Goal: Information Seeking & Learning: Learn about a topic

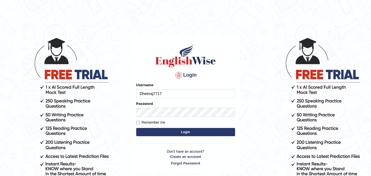
click at [207, 134] on button "Login" at bounding box center [185, 132] width 99 height 8
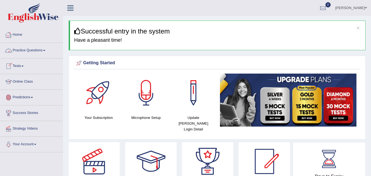
click at [28, 84] on link "Online Class" at bounding box center [31, 81] width 63 height 14
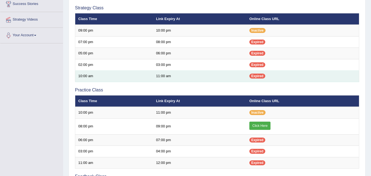
scroll to position [91, 0]
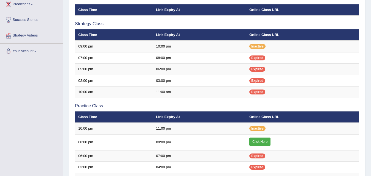
scroll to position [93, 0]
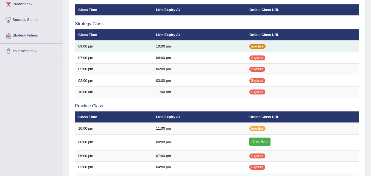
click at [258, 47] on span "Inactive" at bounding box center [257, 46] width 16 height 5
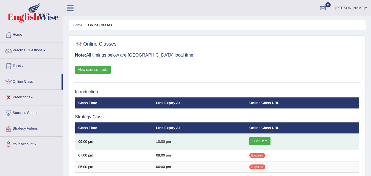
click at [257, 143] on link "Click Here" at bounding box center [259, 141] width 21 height 8
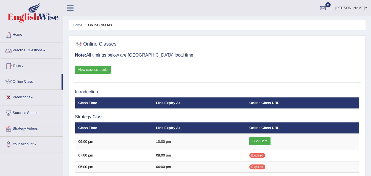
click at [24, 49] on link "Practice Questions" at bounding box center [31, 50] width 63 height 14
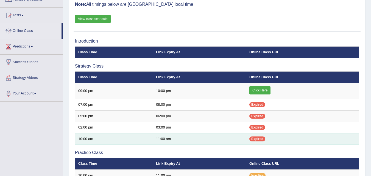
scroll to position [91, 0]
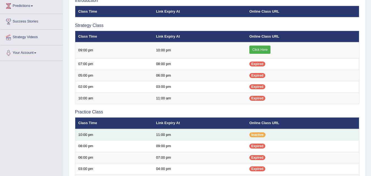
click at [257, 129] on td "Inactive" at bounding box center [302, 135] width 113 height 12
click at [253, 136] on span "Inactive" at bounding box center [257, 134] width 16 height 5
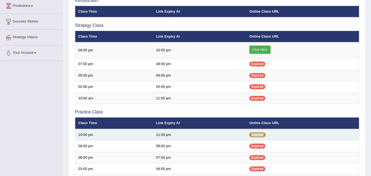
click at [253, 136] on span "Inactive" at bounding box center [257, 134] width 16 height 5
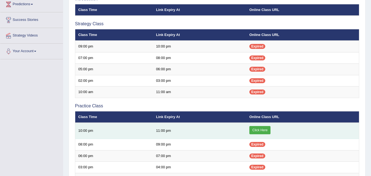
click at [256, 131] on link "Click Here" at bounding box center [259, 130] width 21 height 8
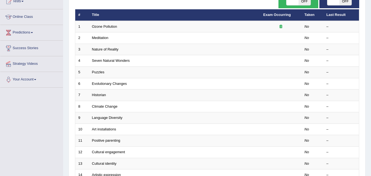
scroll to position [46, 0]
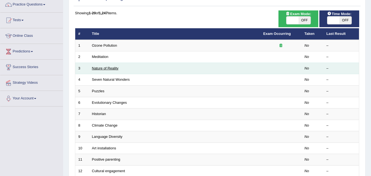
click at [112, 69] on link "Nature of Reality" at bounding box center [105, 68] width 27 height 4
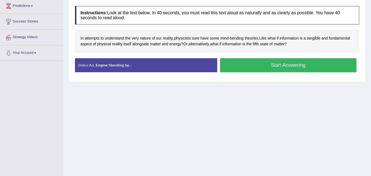
click at [270, 63] on button "Start Answering" at bounding box center [288, 65] width 137 height 14
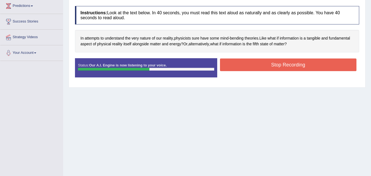
click at [275, 66] on button "Stop Recording" at bounding box center [288, 64] width 137 height 13
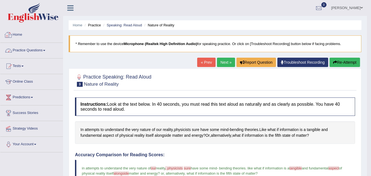
click at [29, 49] on link "Practice Questions" at bounding box center [31, 50] width 63 height 14
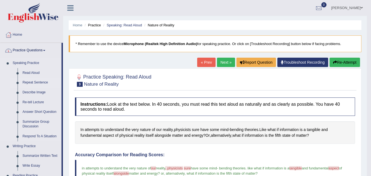
click at [27, 82] on link "Repeat Sentence" at bounding box center [40, 83] width 41 height 10
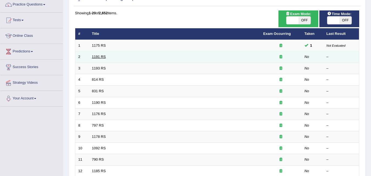
click at [99, 56] on link "1191 RS" at bounding box center [99, 57] width 14 height 4
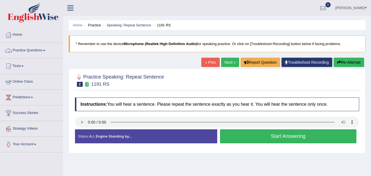
click at [290, 140] on button "Start Answering" at bounding box center [288, 136] width 137 height 14
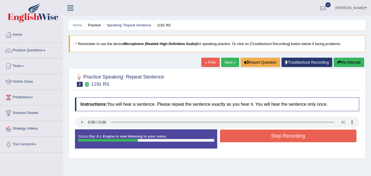
click at [258, 135] on button "Stop Recording" at bounding box center [288, 135] width 137 height 13
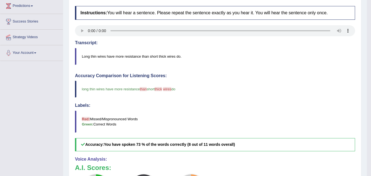
scroll to position [137, 0]
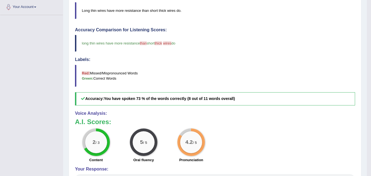
click at [211, 86] on blockquote "Red: Missed/Mispronounced Words Green: Correct Words" at bounding box center [215, 76] width 280 height 22
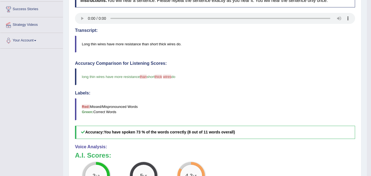
scroll to position [12, 0]
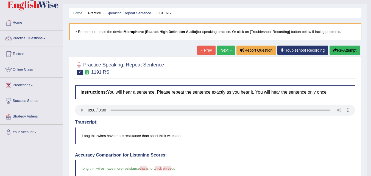
click at [224, 47] on link "Next »" at bounding box center [226, 50] width 18 height 9
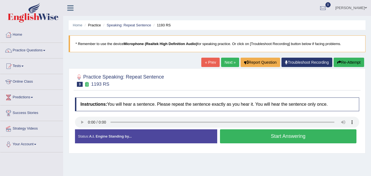
click at [278, 139] on button "Start Answering" at bounding box center [288, 136] width 137 height 14
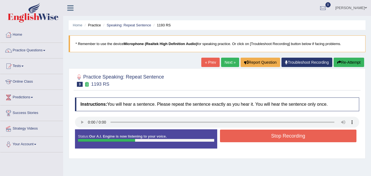
click at [264, 131] on button "Stop Recording" at bounding box center [288, 135] width 137 height 13
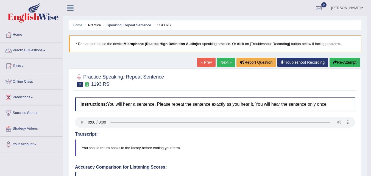
click at [26, 48] on link "Practice Questions" at bounding box center [31, 50] width 63 height 14
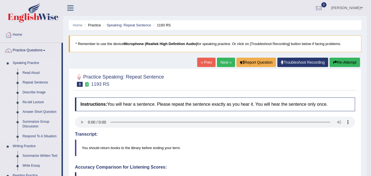
click at [27, 92] on link "Describe Image" at bounding box center [40, 92] width 41 height 10
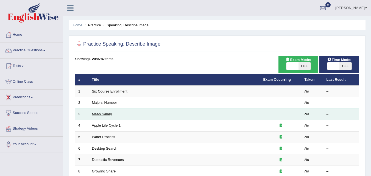
click at [105, 115] on link "Mean Salary" at bounding box center [102, 114] width 20 height 4
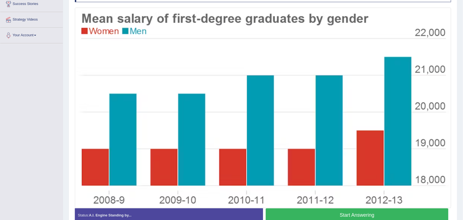
scroll to position [110, 0]
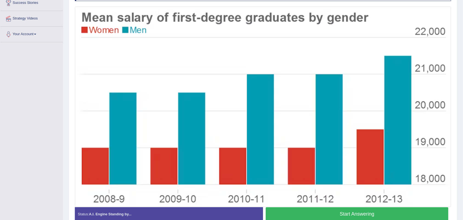
click at [370, 176] on button "Start Answering" at bounding box center [357, 214] width 183 height 14
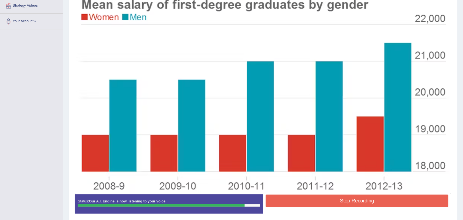
scroll to position [145, 0]
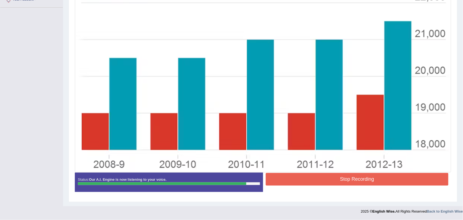
click at [309, 176] on button "Stop Recording" at bounding box center [357, 179] width 183 height 13
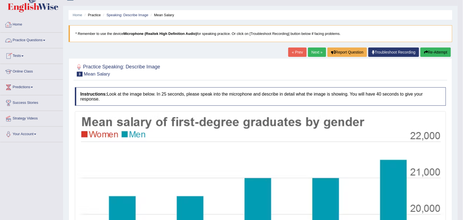
scroll to position [0, 0]
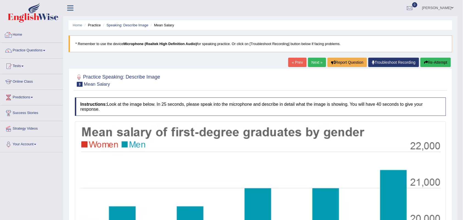
click at [31, 51] on link "Practice Questions" at bounding box center [31, 50] width 63 height 14
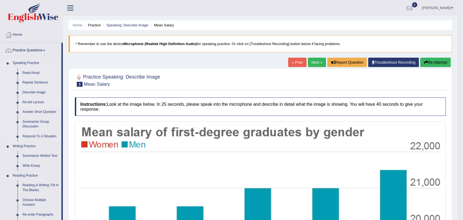
click at [28, 100] on link "Re-tell Lecture" at bounding box center [40, 102] width 41 height 10
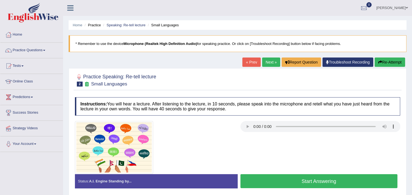
click at [270, 176] on button "Start Answering" at bounding box center [318, 181] width 157 height 14
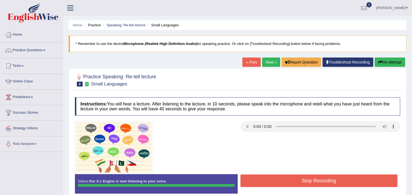
click at [282, 181] on button "Stop Recording" at bounding box center [318, 181] width 157 height 13
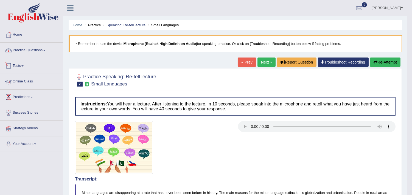
click at [32, 49] on link "Practice Questions" at bounding box center [31, 50] width 63 height 14
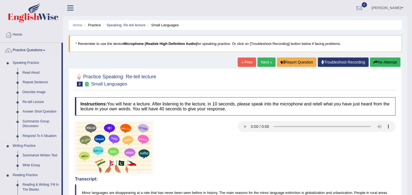
click at [36, 119] on link "Summarize Group Discussion" at bounding box center [40, 124] width 41 height 15
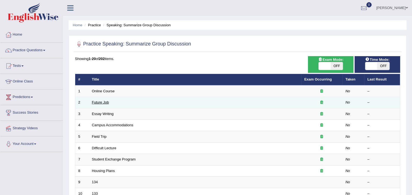
click at [102, 103] on link "Future Job" at bounding box center [100, 102] width 17 height 4
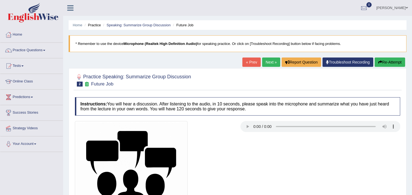
click at [274, 61] on link "Next »" at bounding box center [271, 62] width 18 height 9
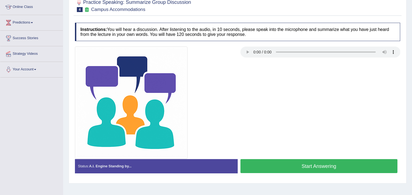
scroll to position [92, 0]
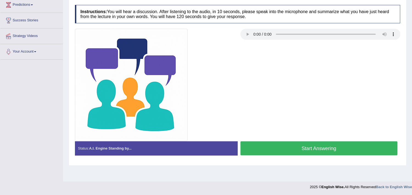
click at [307, 151] on button "Start Answering" at bounding box center [318, 149] width 157 height 14
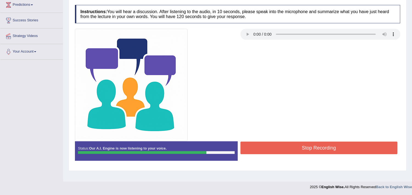
click at [298, 152] on button "Stop Recording" at bounding box center [318, 148] width 157 height 13
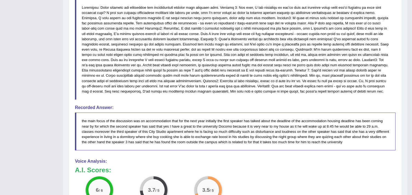
scroll to position [346, 0]
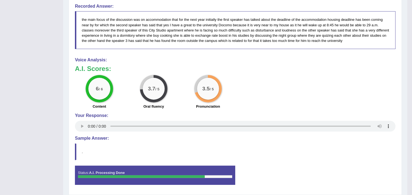
click at [281, 105] on div "6 / 6 Content 3.7 / 5 Oral fluency 3.5 / 5 Pronunciation" at bounding box center [235, 92] width 326 height 35
drag, startPoint x: 161, startPoint y: 89, endPoint x: 149, endPoint y: 87, distance: 11.7
click at [149, 87] on div "3.7 / 5" at bounding box center [154, 89] width 22 height 22
drag, startPoint x: 192, startPoint y: 63, endPoint x: 246, endPoint y: 80, distance: 56.4
click at [221, 97] on div "Voice Analysis: A.I. Scores: 6 / 6 Content 3.7 / 5 Oral fluency 3.5 / 5 Pronunc…" at bounding box center [235, 96] width 320 height 76
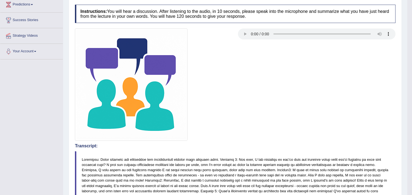
scroll to position [0, 0]
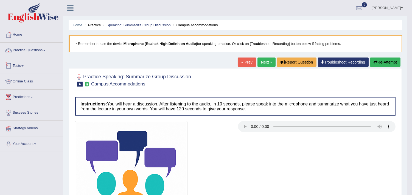
click at [41, 51] on link "Practice Questions" at bounding box center [31, 50] width 63 height 14
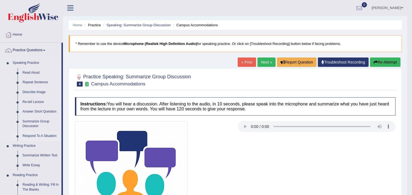
click at [33, 132] on link "Respond To A Situation" at bounding box center [40, 136] width 41 height 10
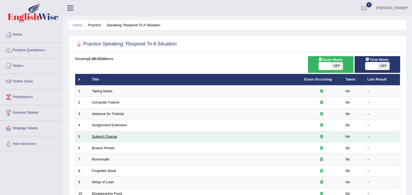
click at [113, 135] on link "Subject Change" at bounding box center [105, 137] width 26 height 4
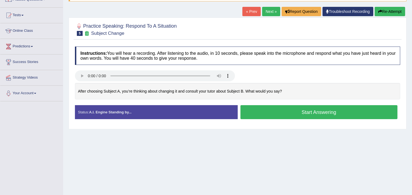
click at [297, 114] on button "Start Answering" at bounding box center [318, 112] width 157 height 14
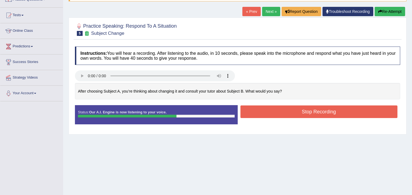
click at [297, 114] on button "Stop Recording" at bounding box center [318, 112] width 157 height 13
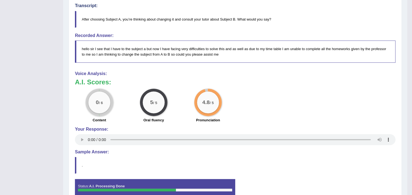
scroll to position [133, 0]
